Goal: Task Accomplishment & Management: Use online tool/utility

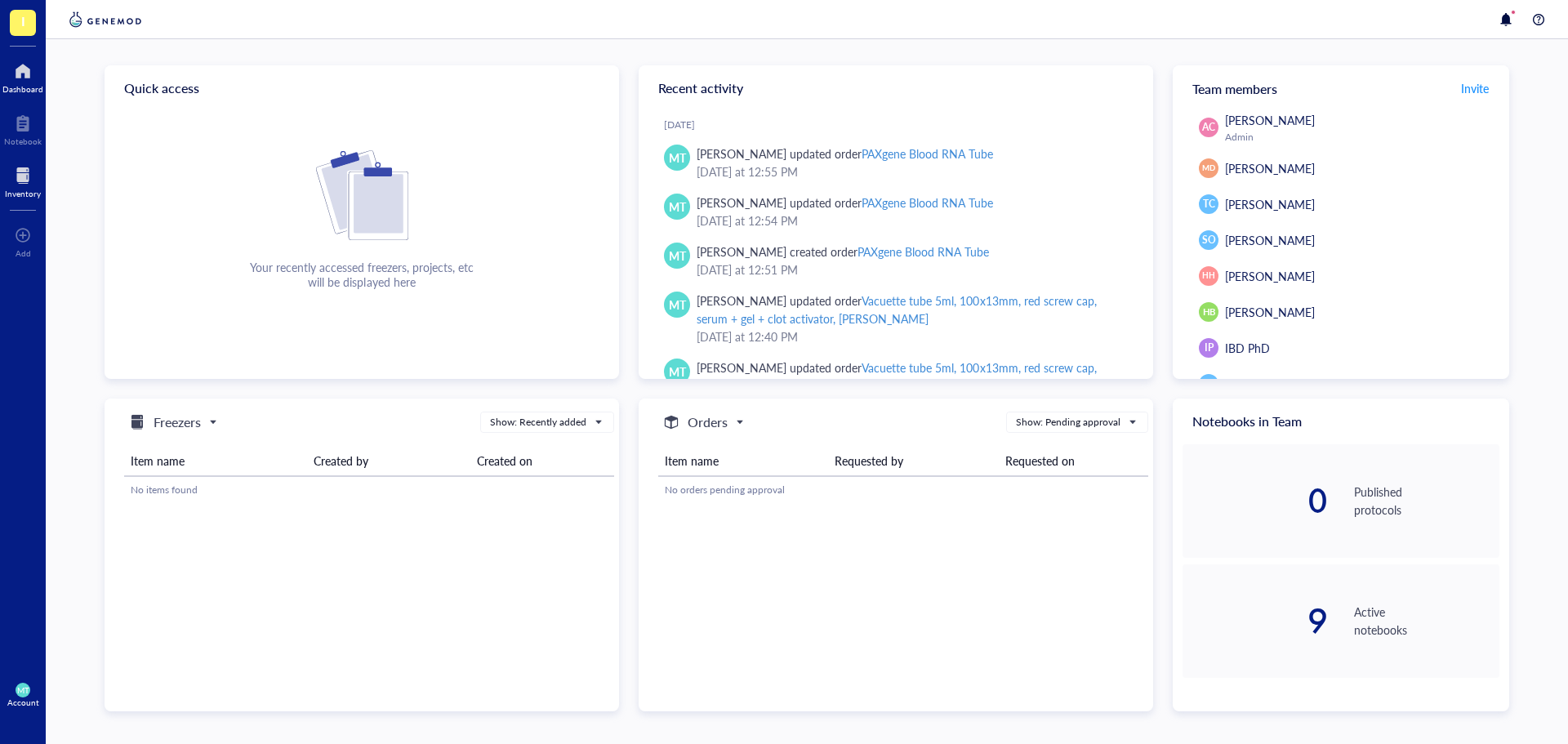
click at [34, 183] on div at bounding box center [23, 176] width 36 height 27
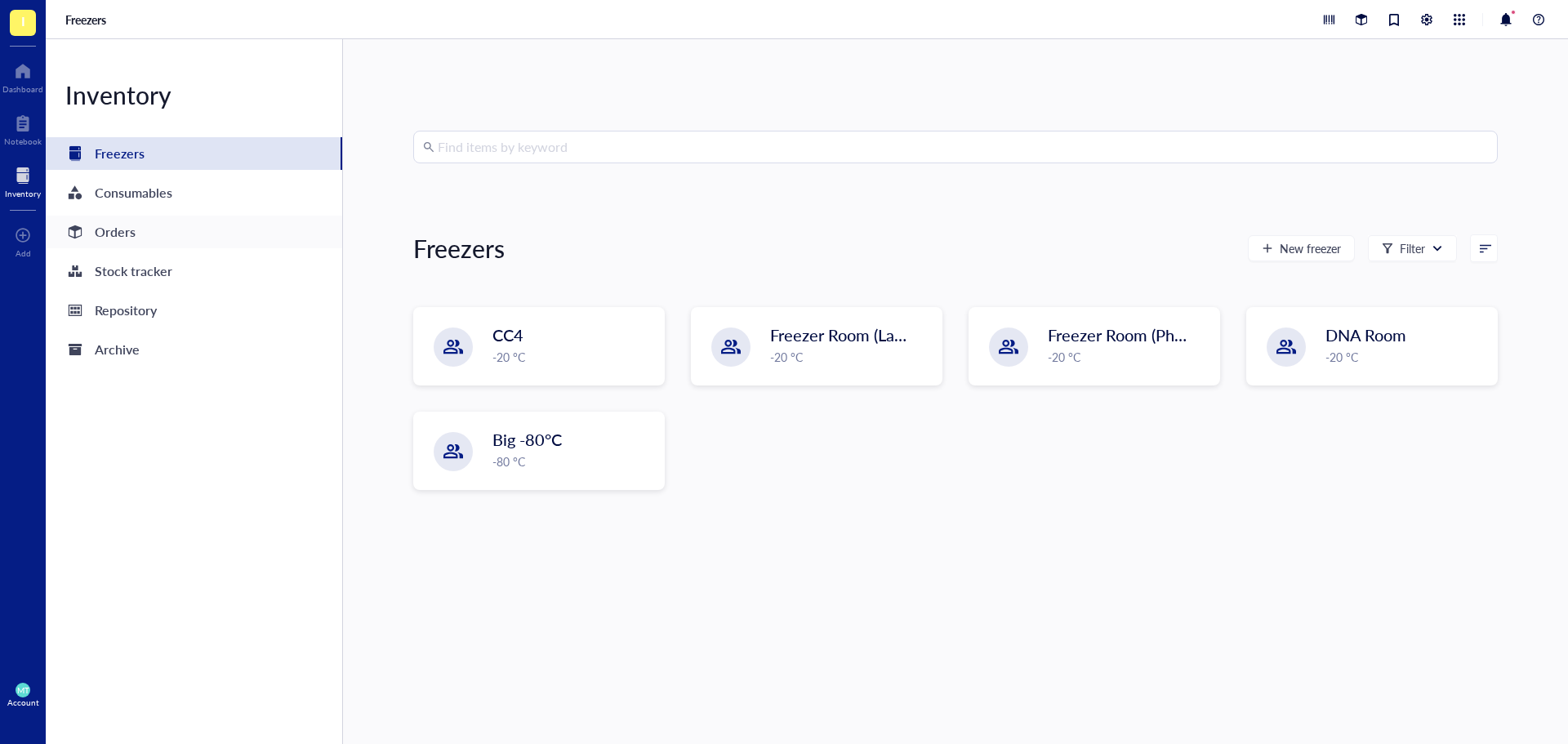
click at [134, 229] on div "Orders" at bounding box center [115, 232] width 41 height 23
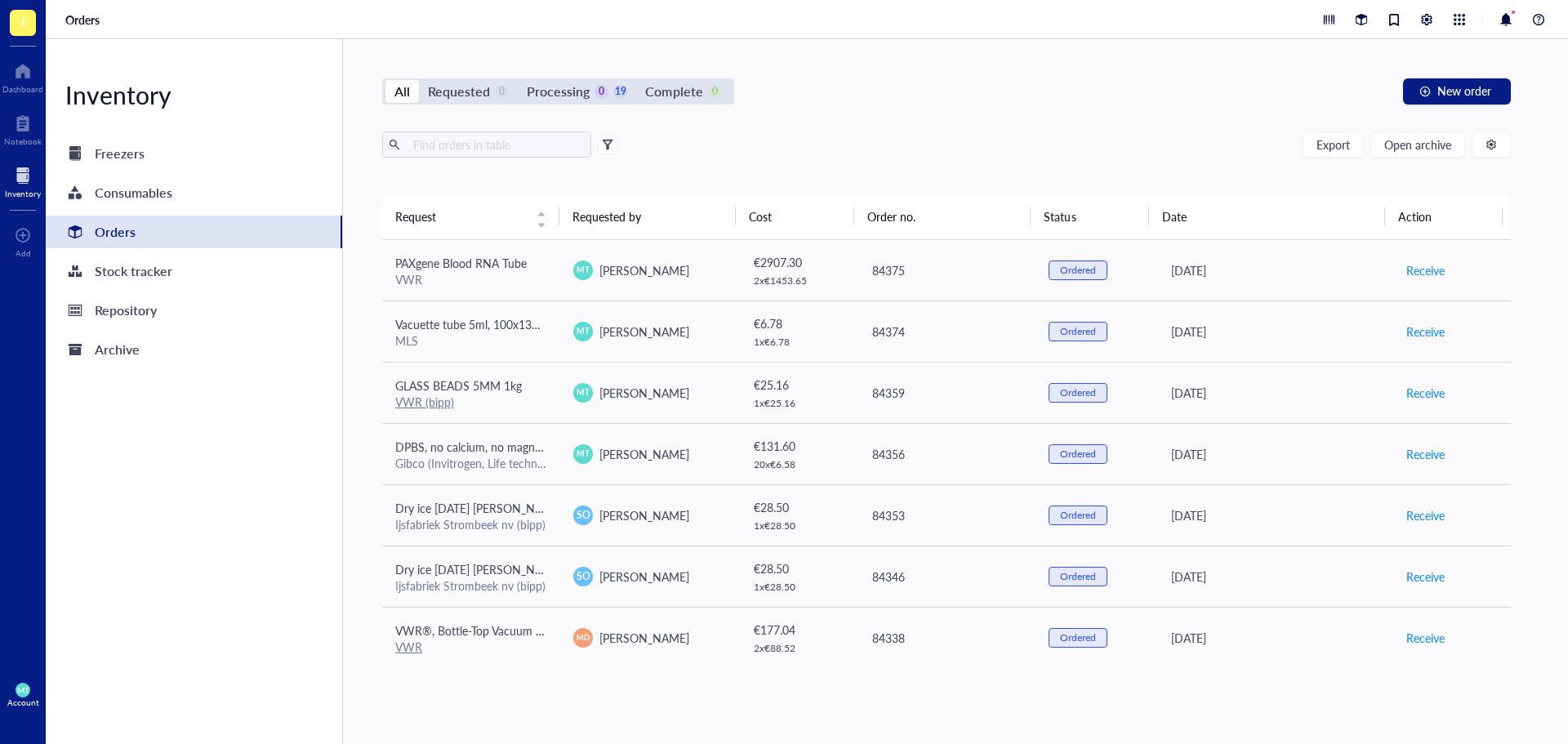
click at [498, 125] on div "All Requested 0 Processing 0 19 Complete 0 New order Export Open archive Reques…" at bounding box center [946, 391] width 1207 height 704
click at [1440, 144] on span "Open archive" at bounding box center [1417, 145] width 67 height 13
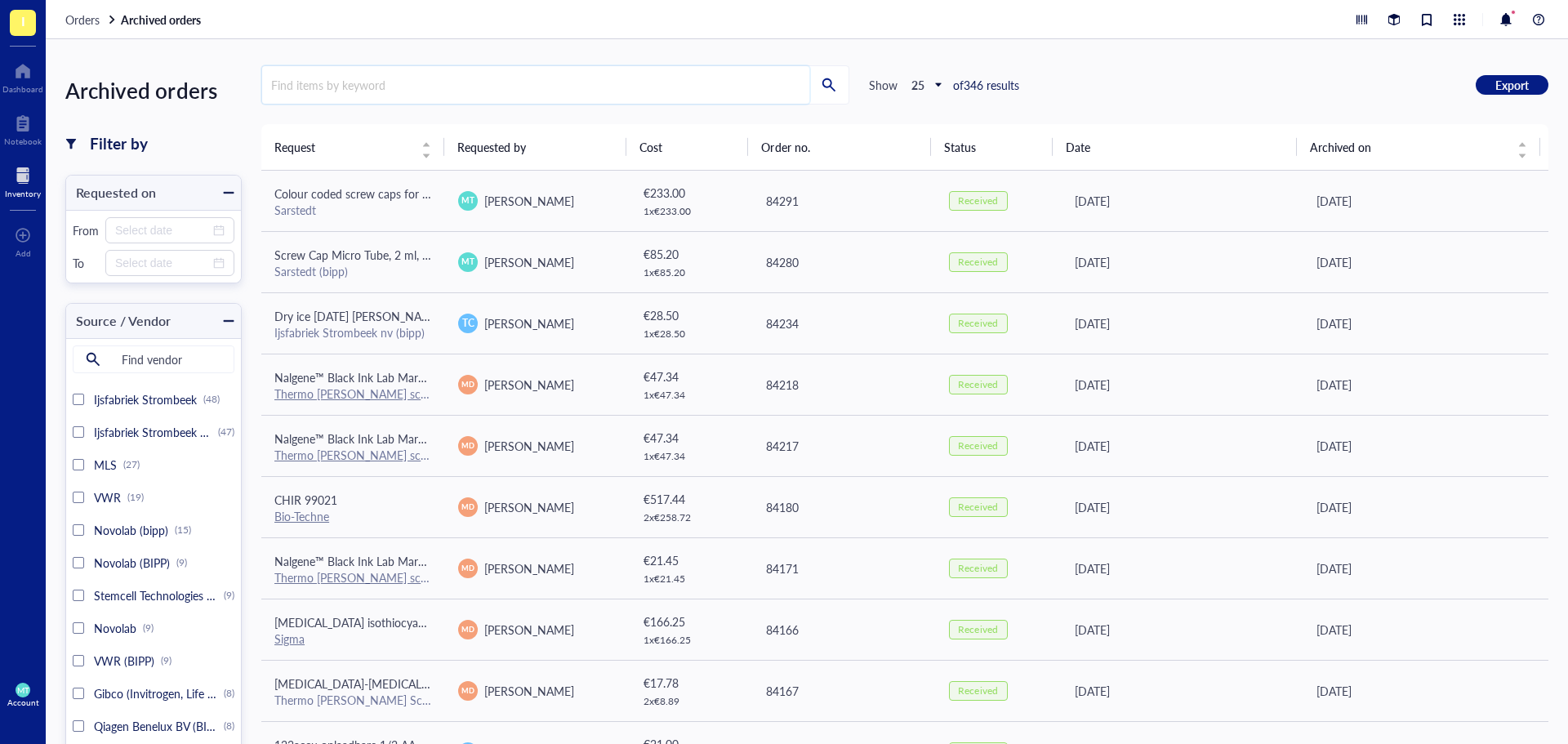
click at [351, 88] on input "search" at bounding box center [536, 85] width 547 height 38
type input "label"
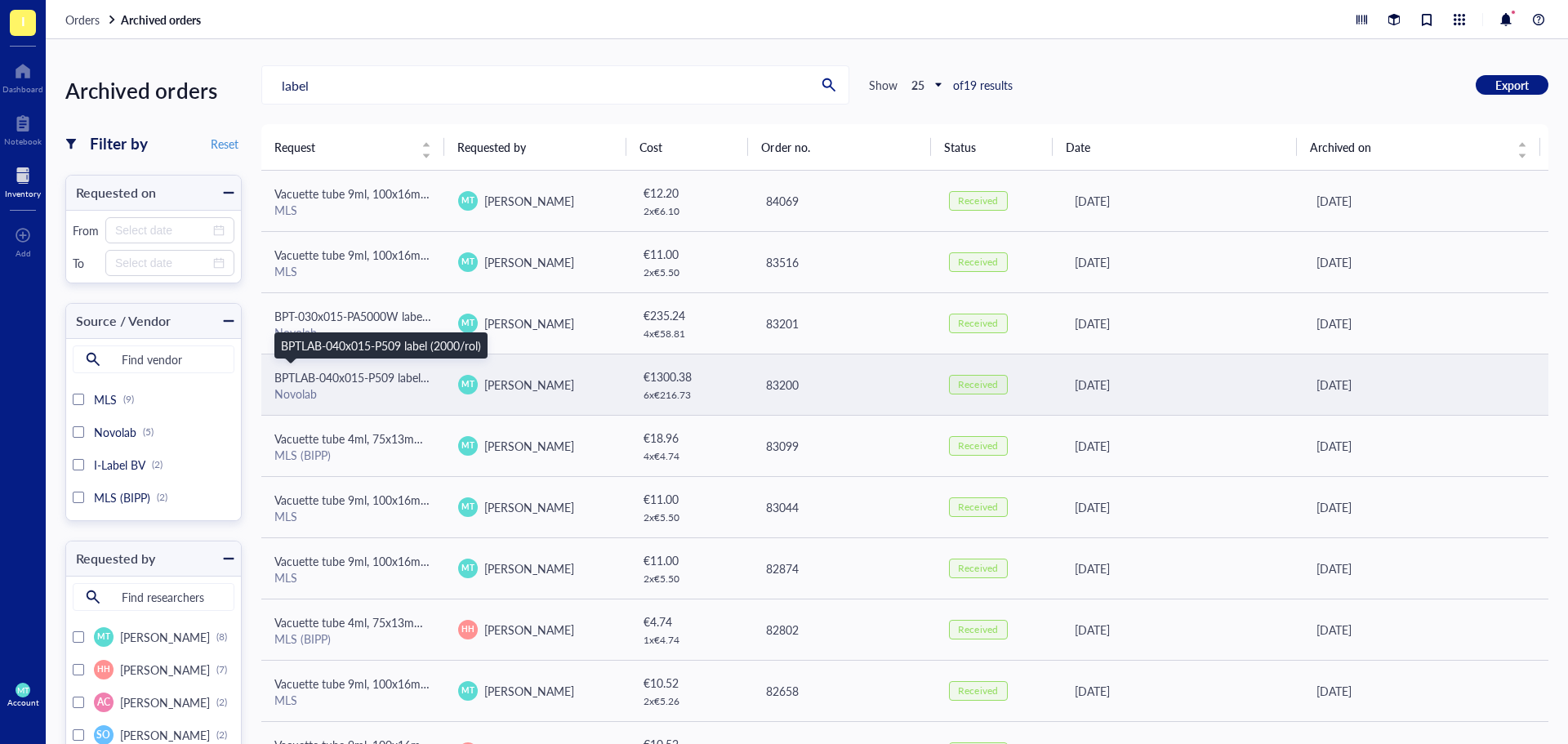
click at [390, 372] on span "BPTLAB-040x015-P509 label (2000/rol)" at bounding box center [374, 377] width 200 height 16
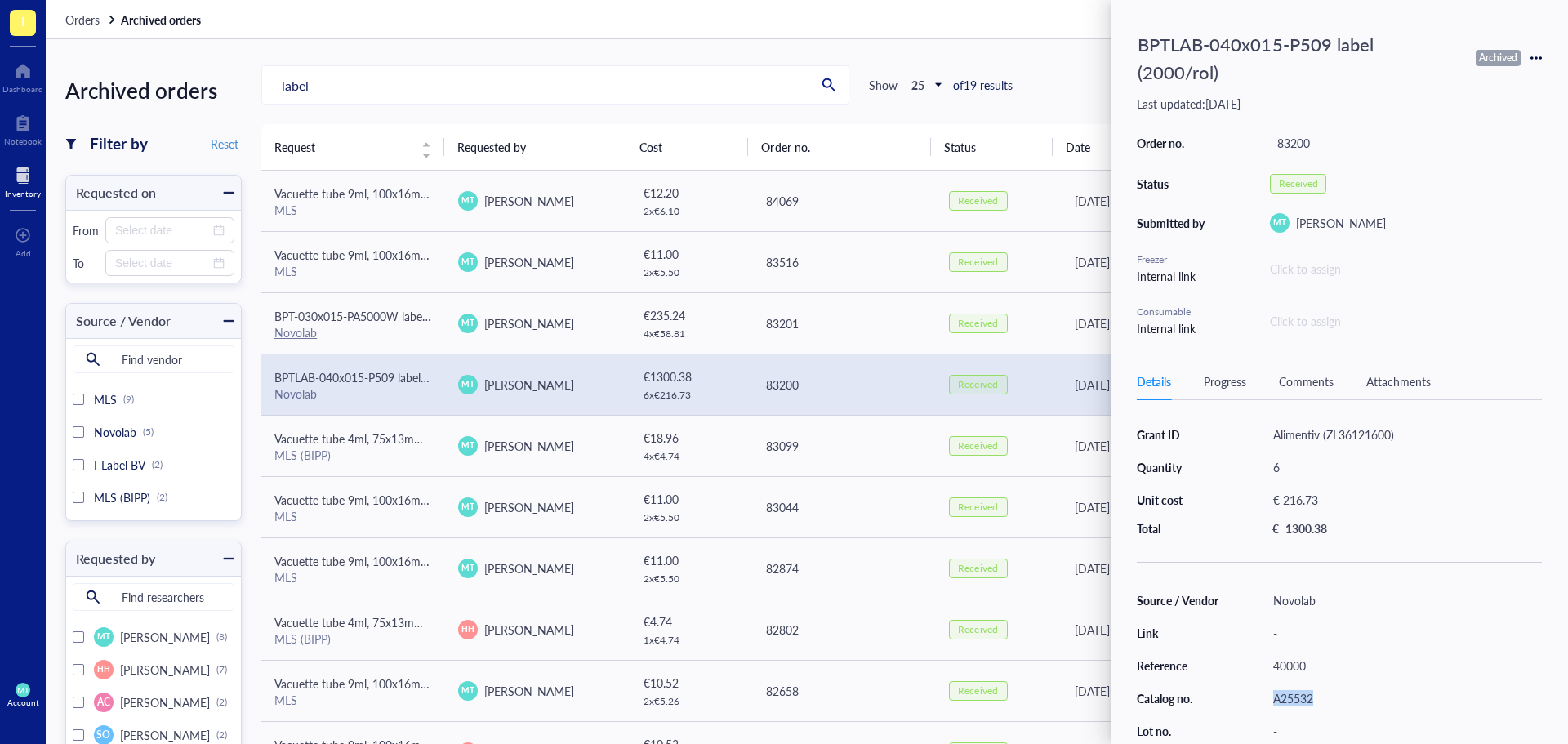
drag, startPoint x: 1336, startPoint y: 672, endPoint x: 1271, endPoint y: 670, distance: 65.0
click at [1271, 687] on div "A25532" at bounding box center [1404, 699] width 276 height 23
copy div "A25532"
drag, startPoint x: 1313, startPoint y: 636, endPoint x: 1232, endPoint y: 629, distance: 81.3
click at [1232, 629] on div "Source / Vendor Novolab Link - Reference 40000 Catalog no. A25532 Lot no. - Con…" at bounding box center [1340, 715] width 405 height 252
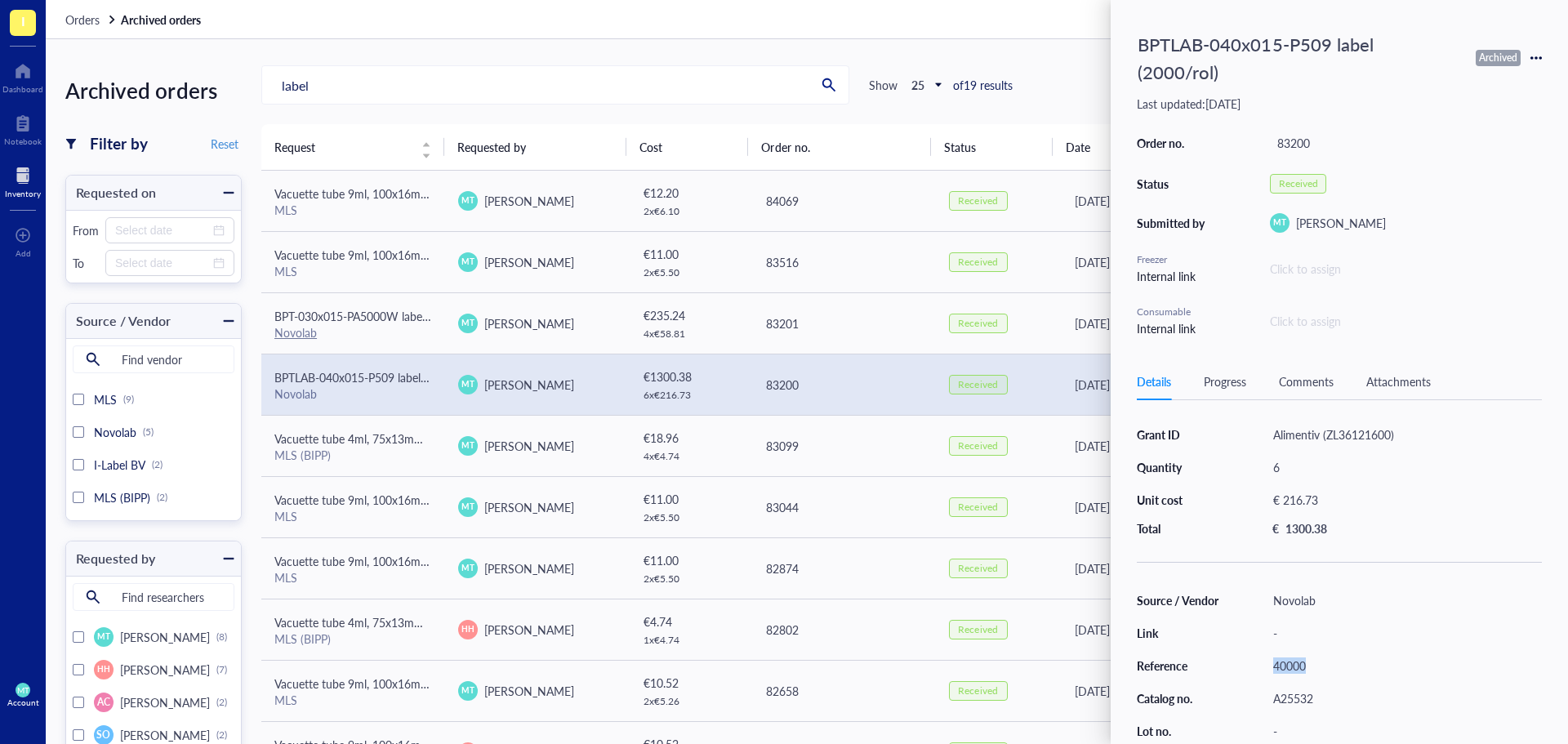
copy div "40000"
click at [1539, 52] on icon at bounding box center [1537, 58] width 11 height 11
click at [1486, 75] on span "Request again" at bounding box center [1478, 67] width 103 height 18
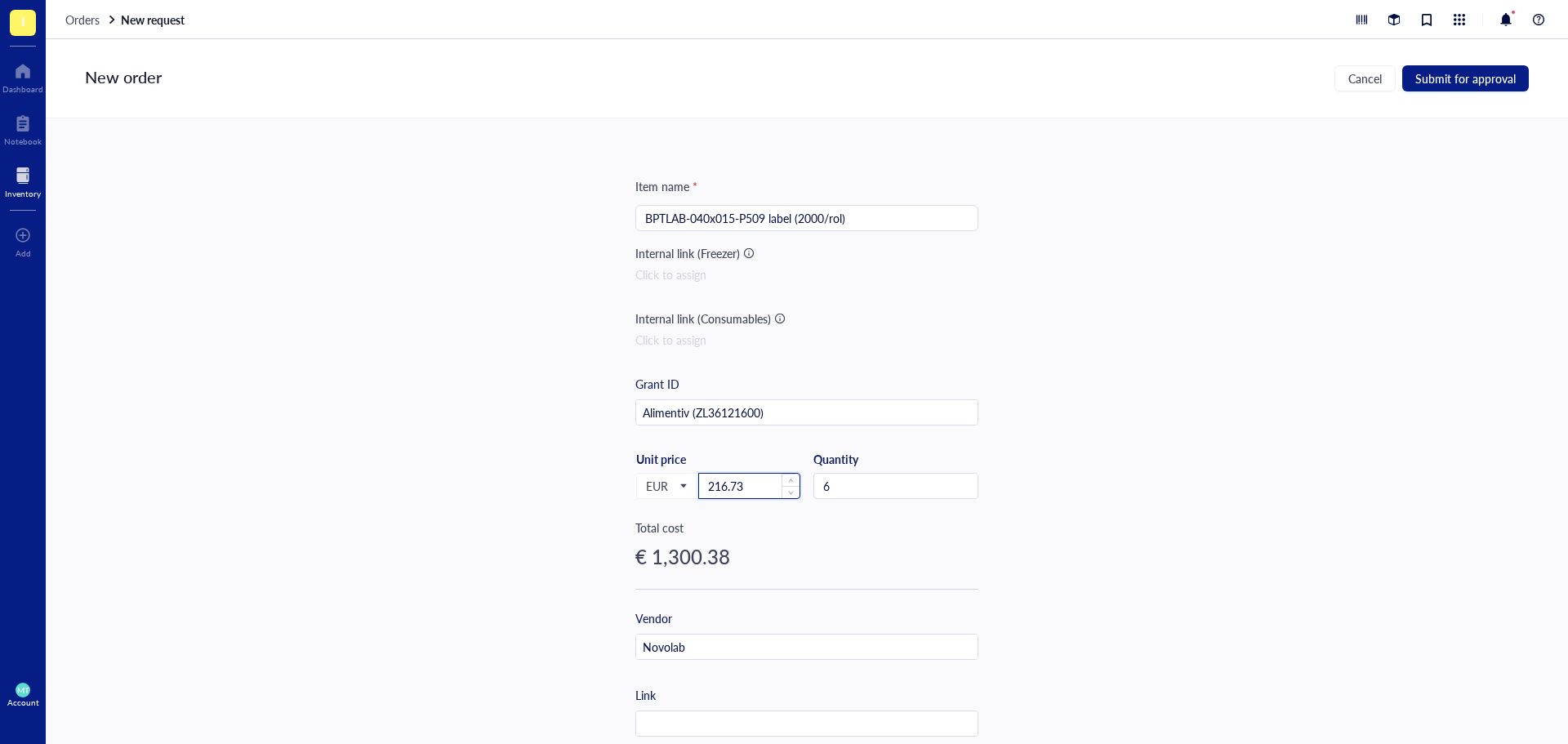
click at [762, 483] on input "216.73" at bounding box center [749, 486] width 100 height 25
drag, startPoint x: 762, startPoint y: 483, endPoint x: 685, endPoint y: 483, distance: 77.0
click at [685, 483] on div "EUR Unit price 216.73" at bounding box center [718, 485] width 165 height 67
type input "229.75"
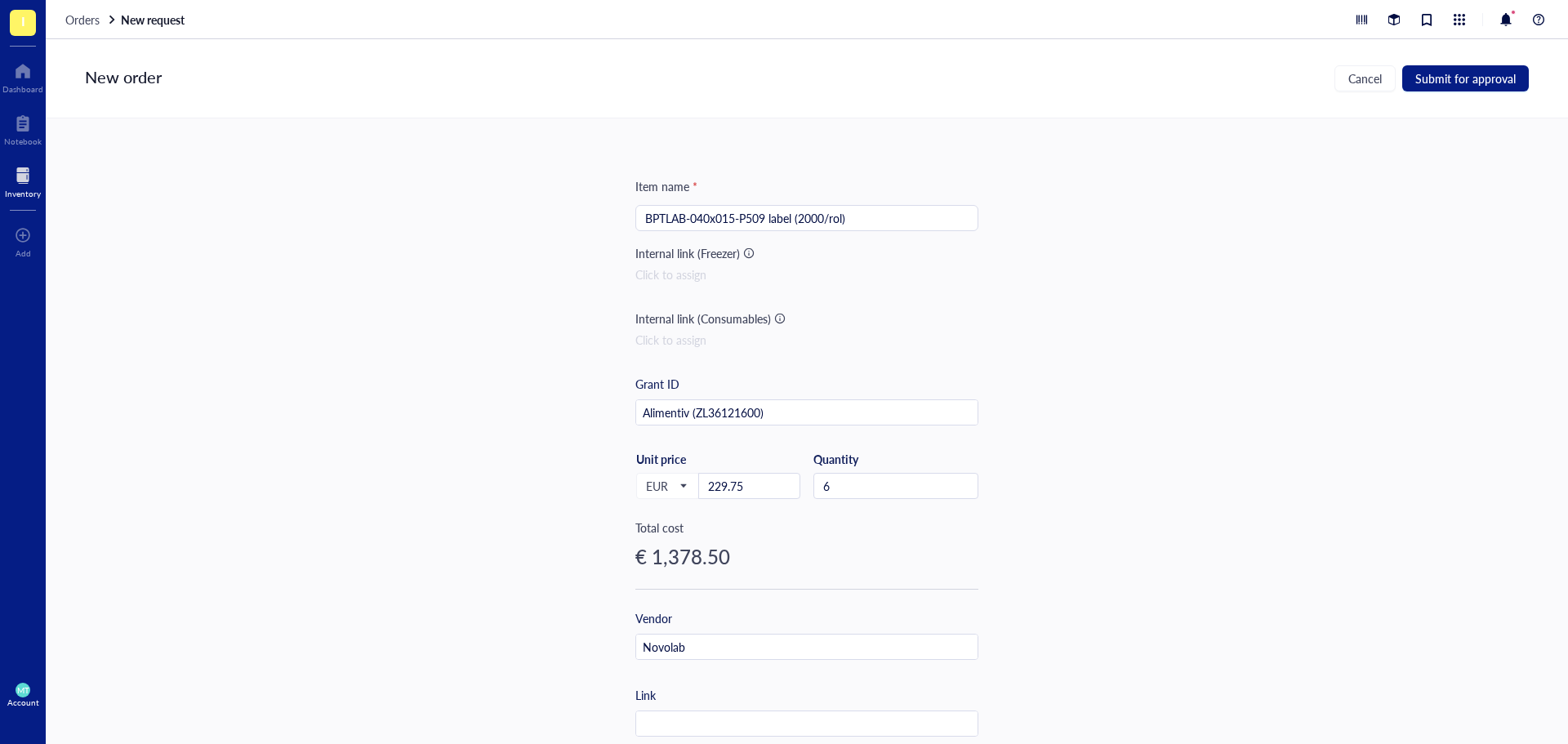
click at [1427, 281] on div "Item name * BPTLAB-040x015-P509 label (2000/rol) Internal link (Freezer) Click …" at bounding box center [807, 431] width 1523 height 626
click at [1467, 80] on span "Submit for approval" at bounding box center [1466, 79] width 100 height 13
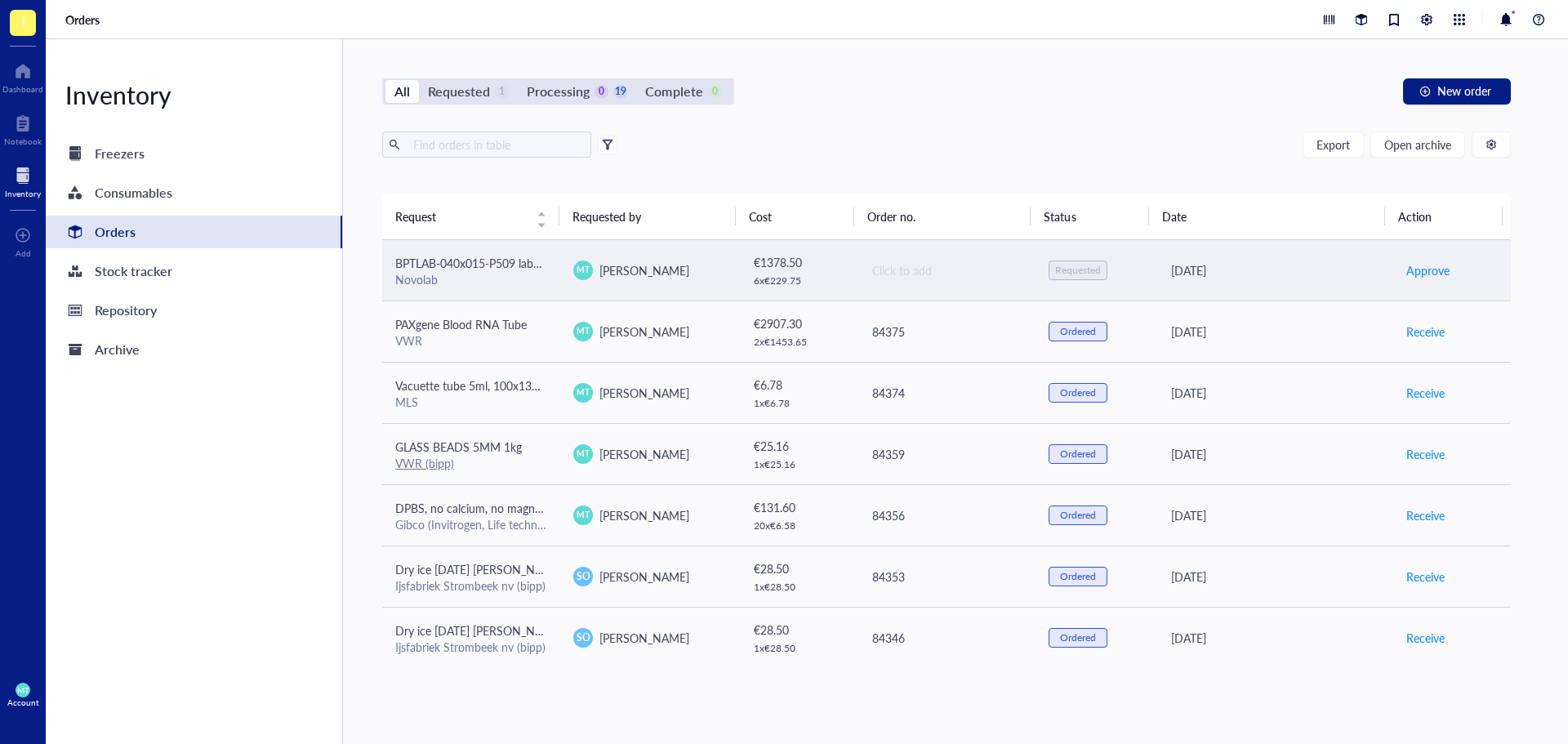
click at [922, 275] on div "Click to add" at bounding box center [947, 270] width 151 height 18
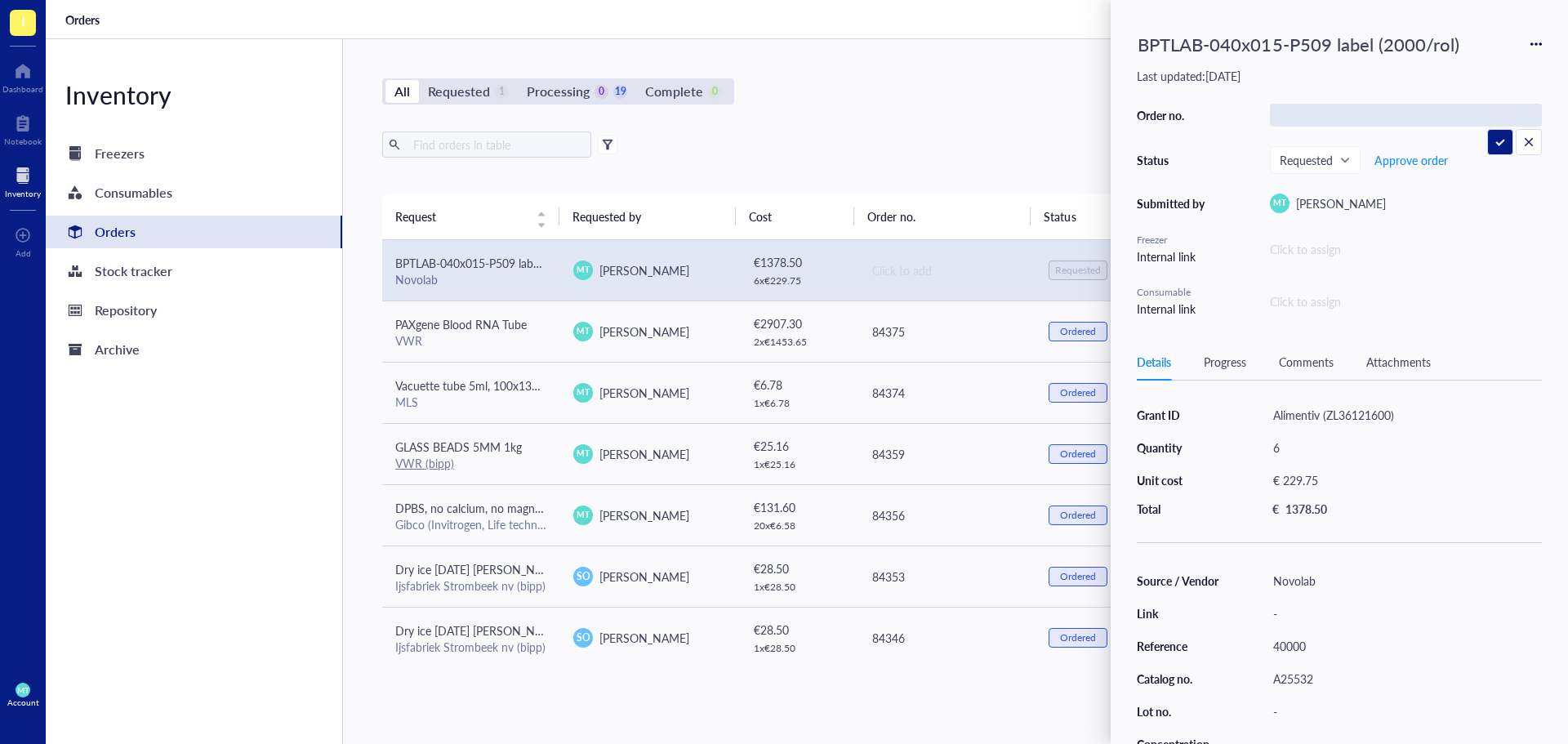
type input "84380"
click at [1329, 159] on span "Requested" at bounding box center [1314, 160] width 68 height 15
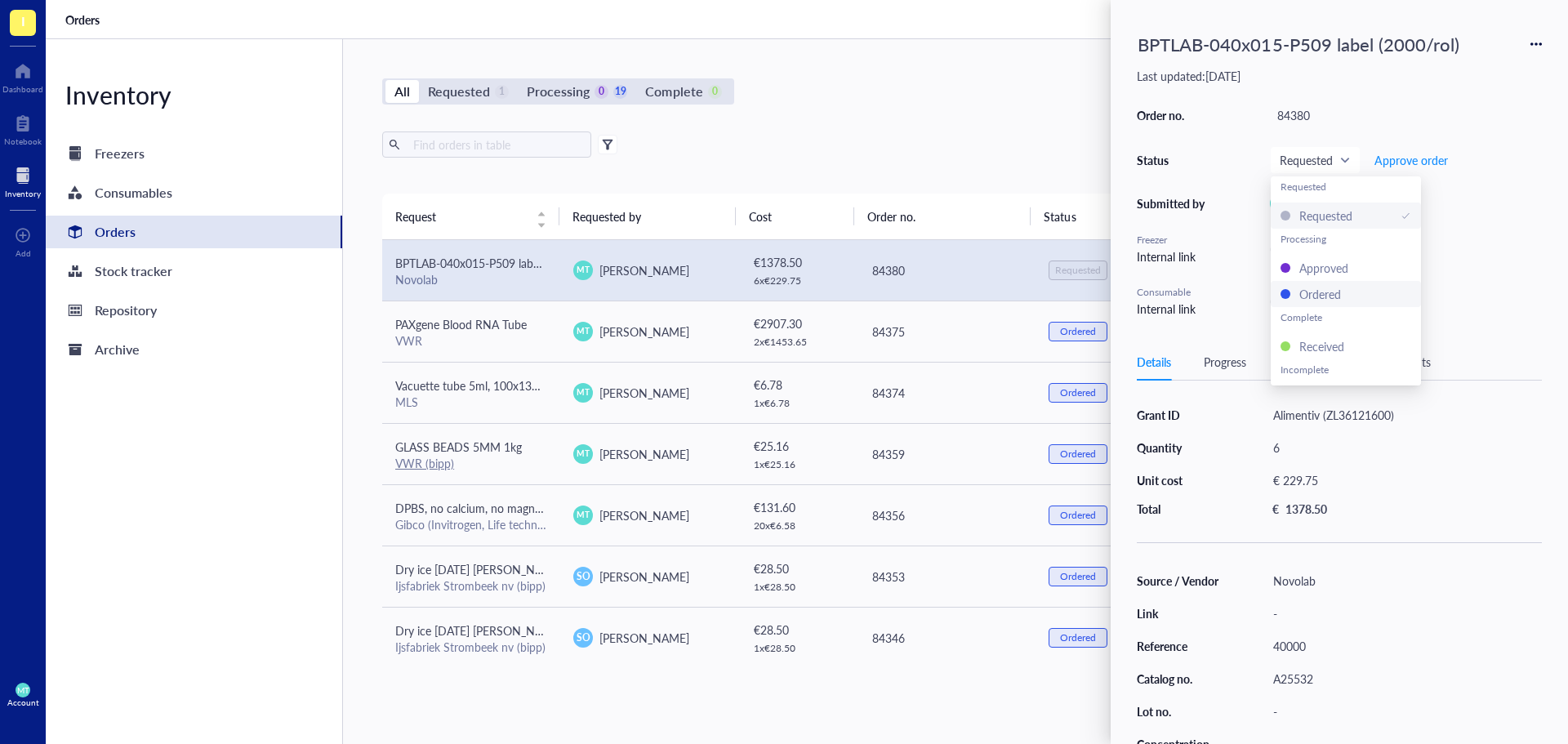
click at [1309, 298] on div "Ordered" at bounding box center [1321, 293] width 42 height 18
click at [917, 79] on div "All Requested 0 Processing 0 20 Complete 0 New order" at bounding box center [947, 92] width 1129 height 27
click at [907, 57] on div "All Requested 0 Processing 0 20 Complete 0 New order Export Open archive Reques…" at bounding box center [946, 391] width 1207 height 704
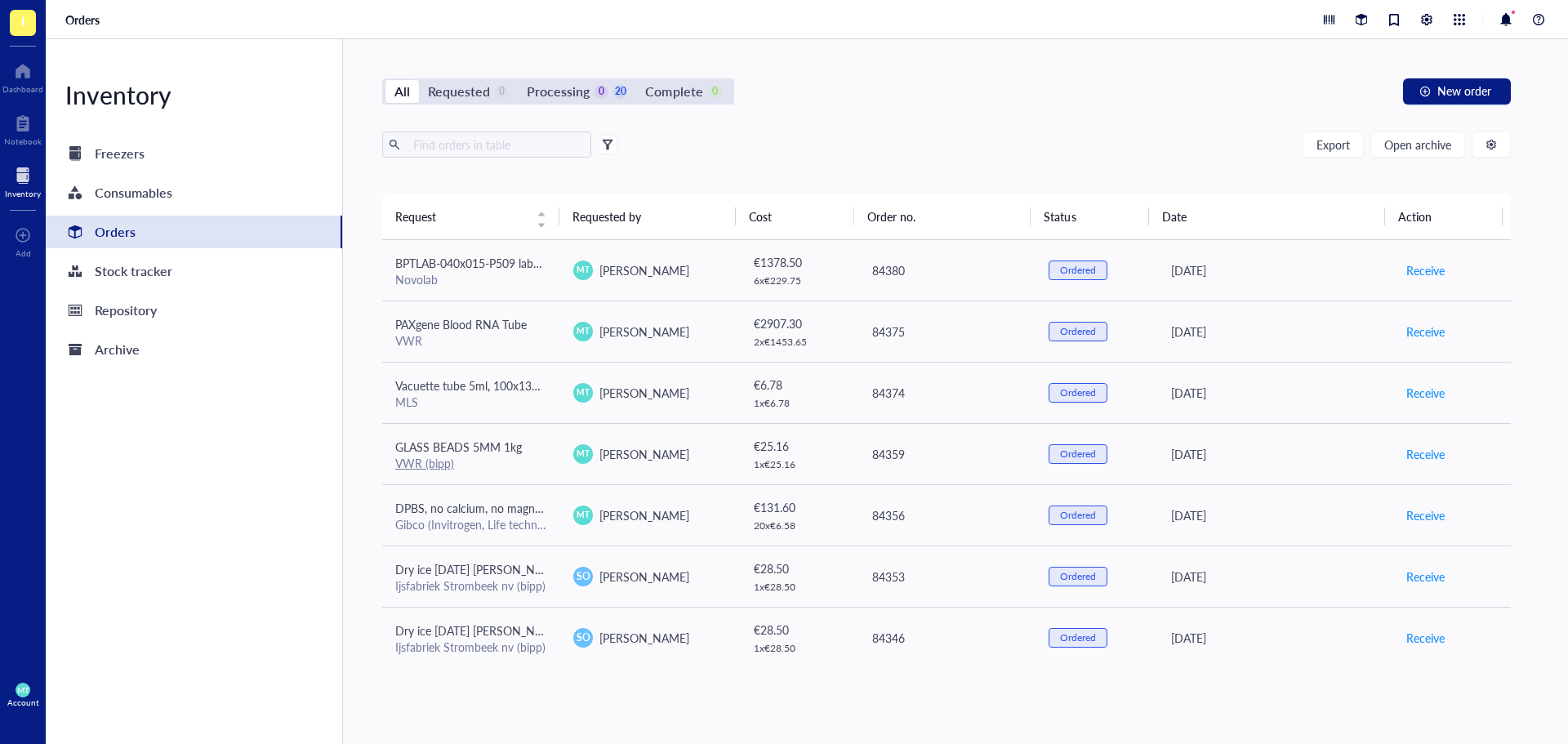
click at [1086, 86] on div "All Requested 0 Processing 0 20 Complete 0 New order" at bounding box center [947, 92] width 1129 height 27
